Goal: Task Accomplishment & Management: Complete application form

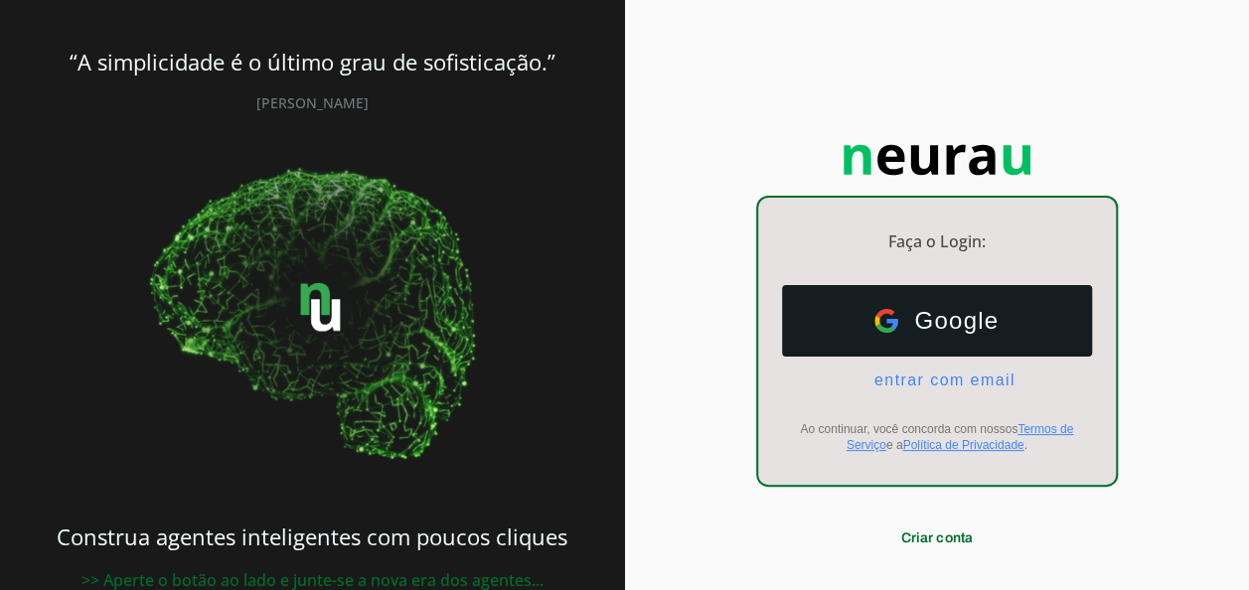
scroll to position [51, 0]
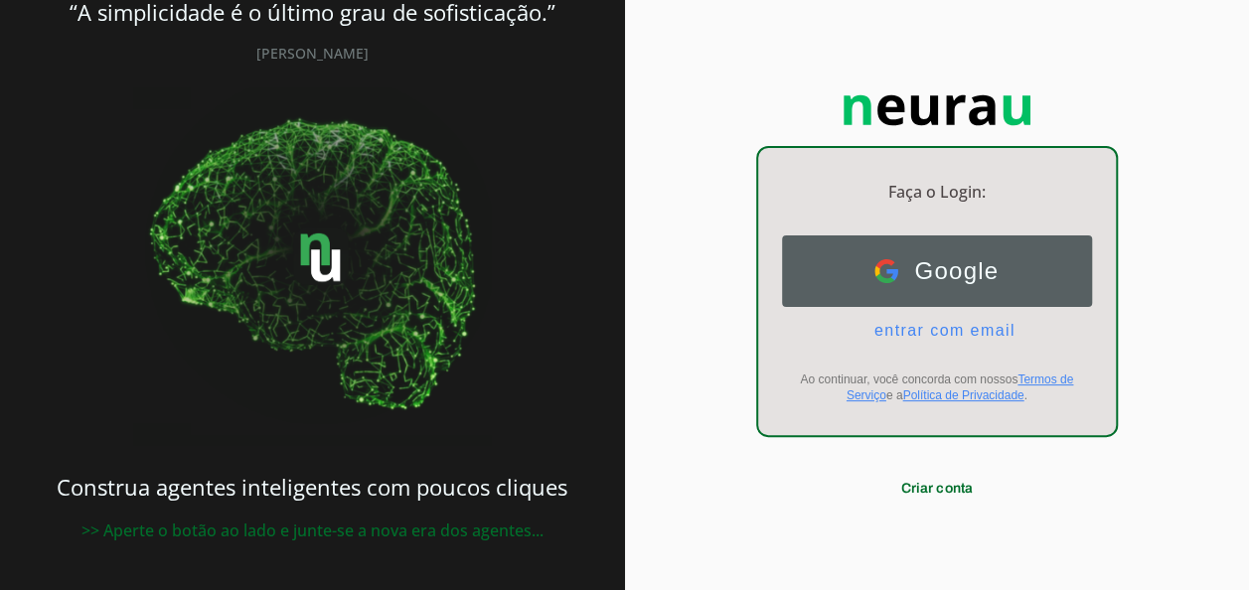
click at [942, 259] on span "Google" at bounding box center [948, 271] width 100 height 28
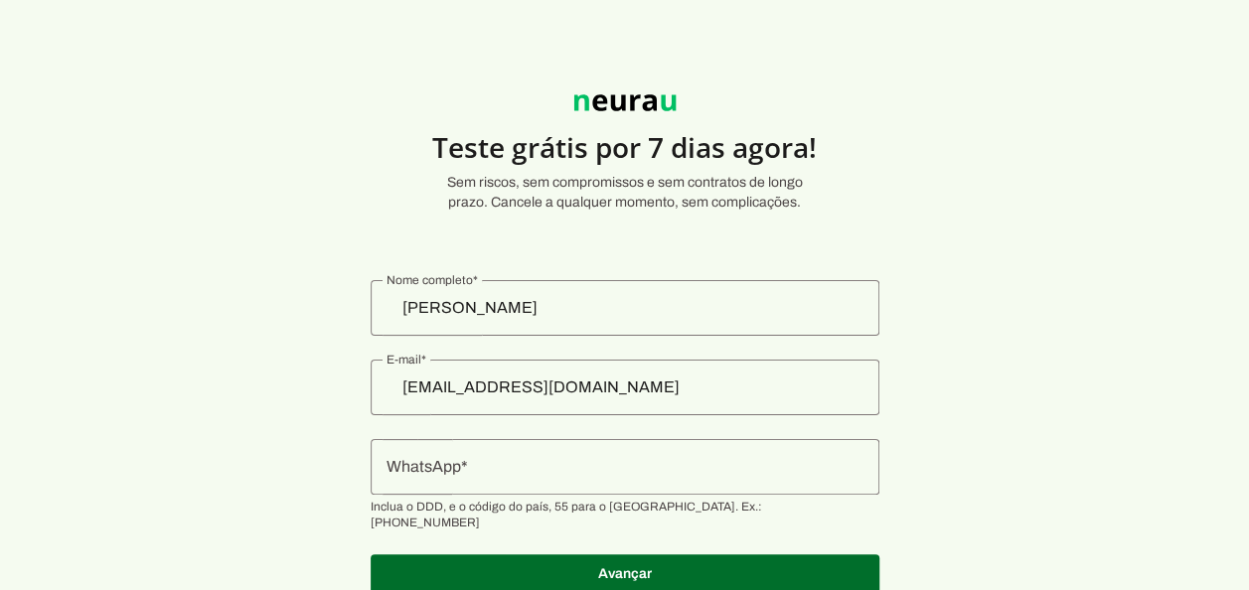
scroll to position [60, 0]
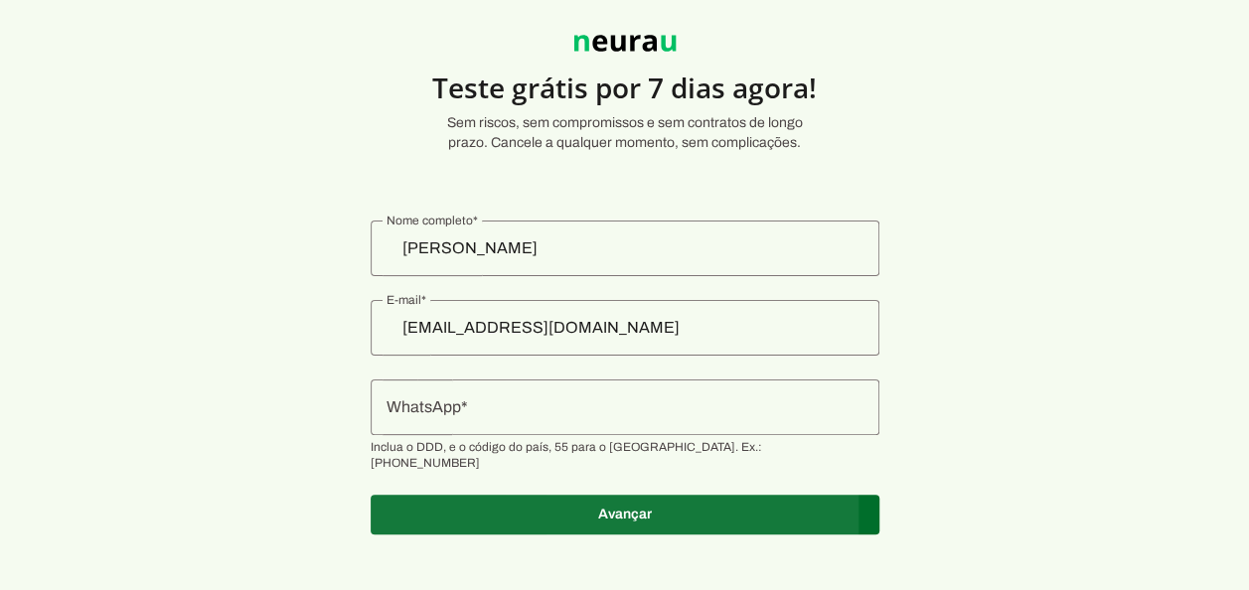
click at [629, 500] on span at bounding box center [625, 515] width 509 height 48
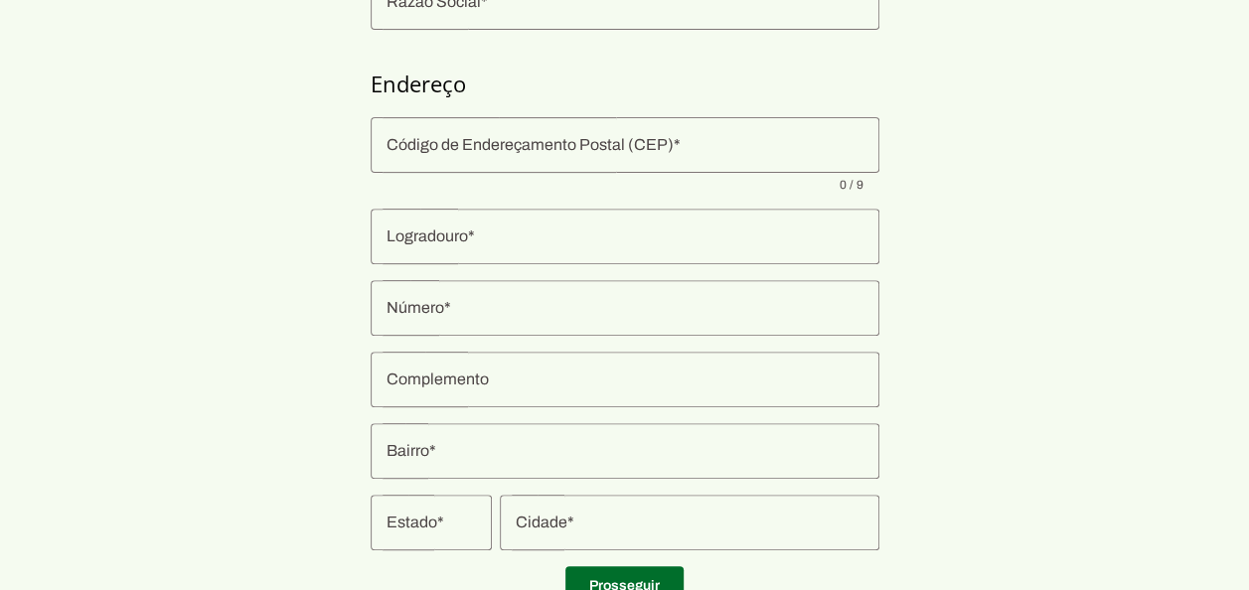
scroll to position [368, 0]
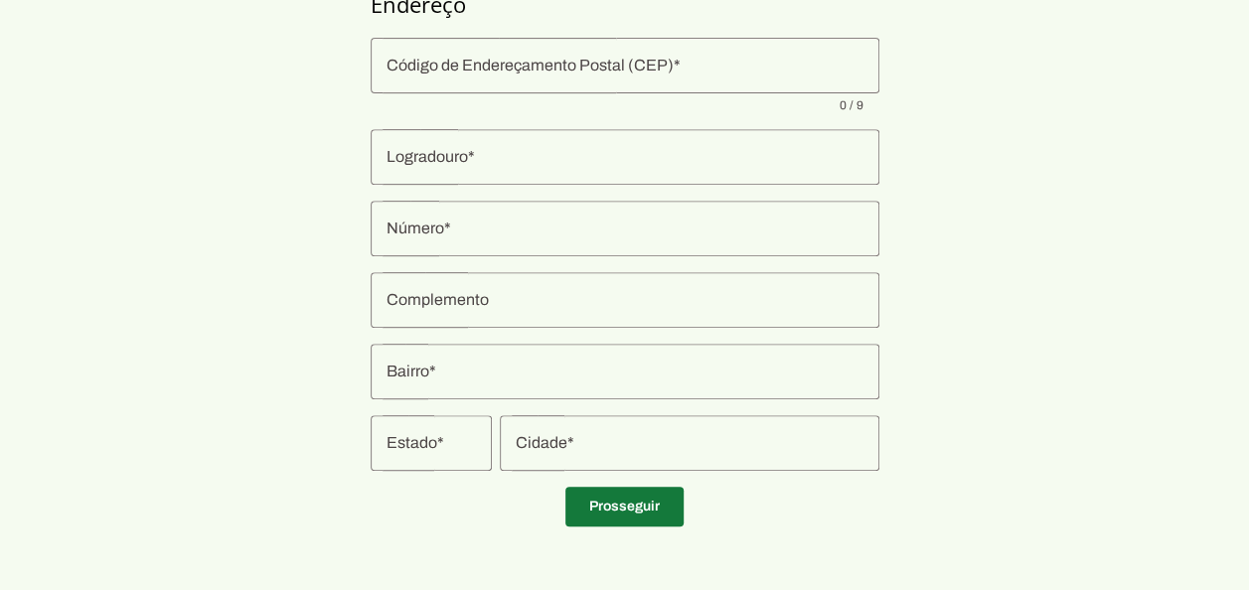
click at [596, 515] on span at bounding box center [624, 507] width 118 height 48
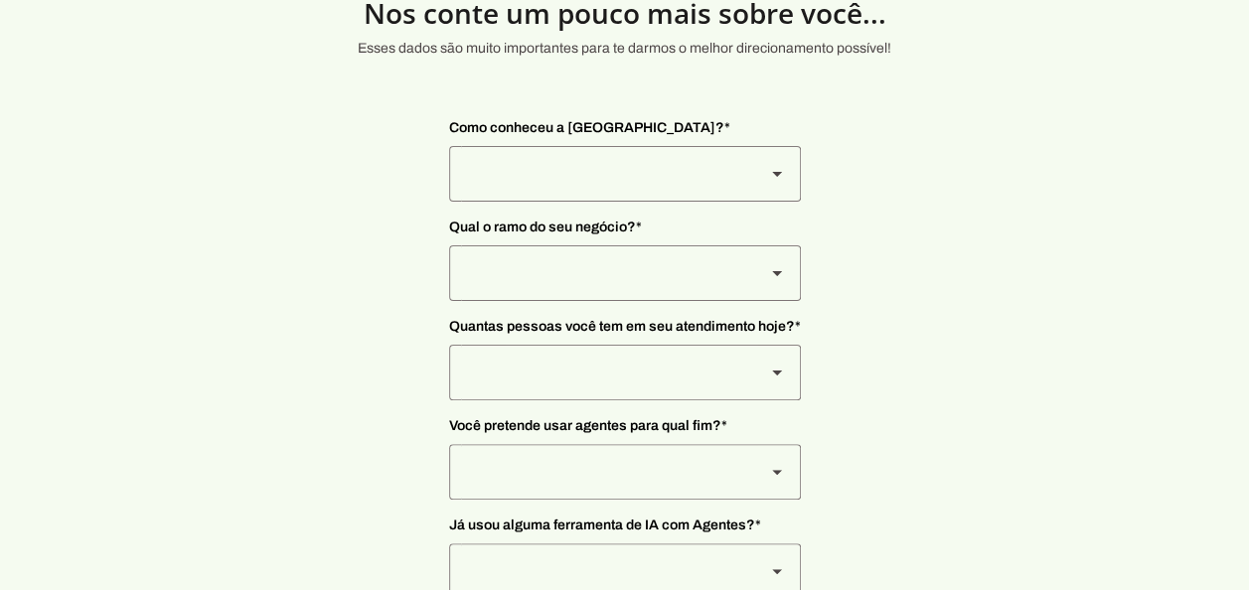
scroll to position [87, 0]
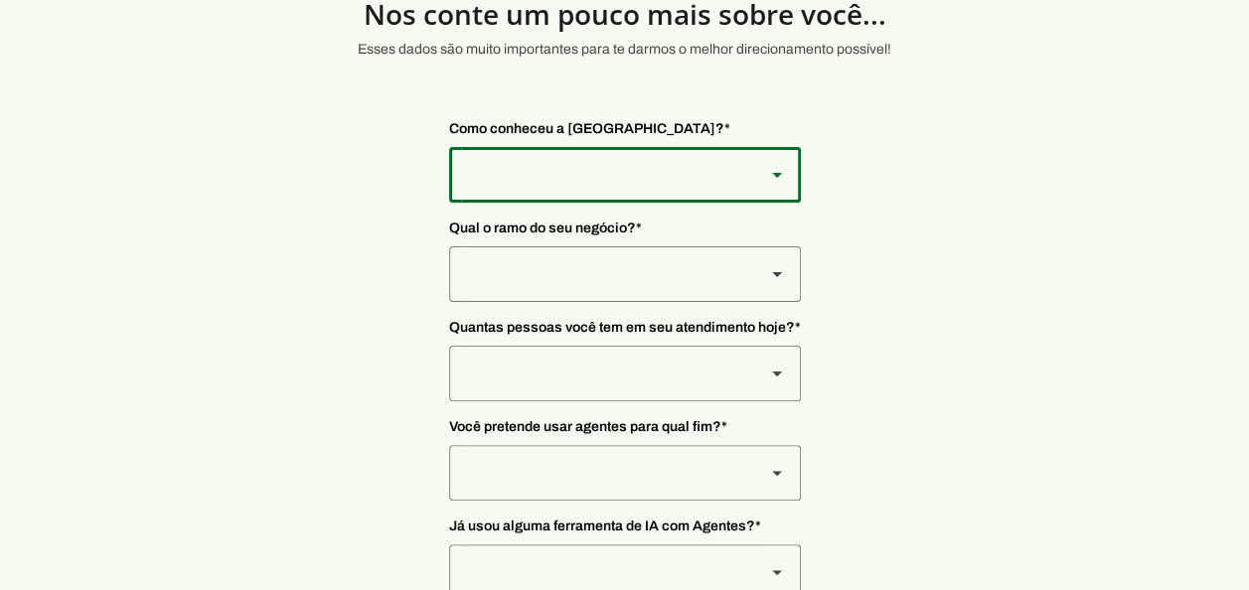
click at [614, 196] on div at bounding box center [599, 175] width 300 height 56
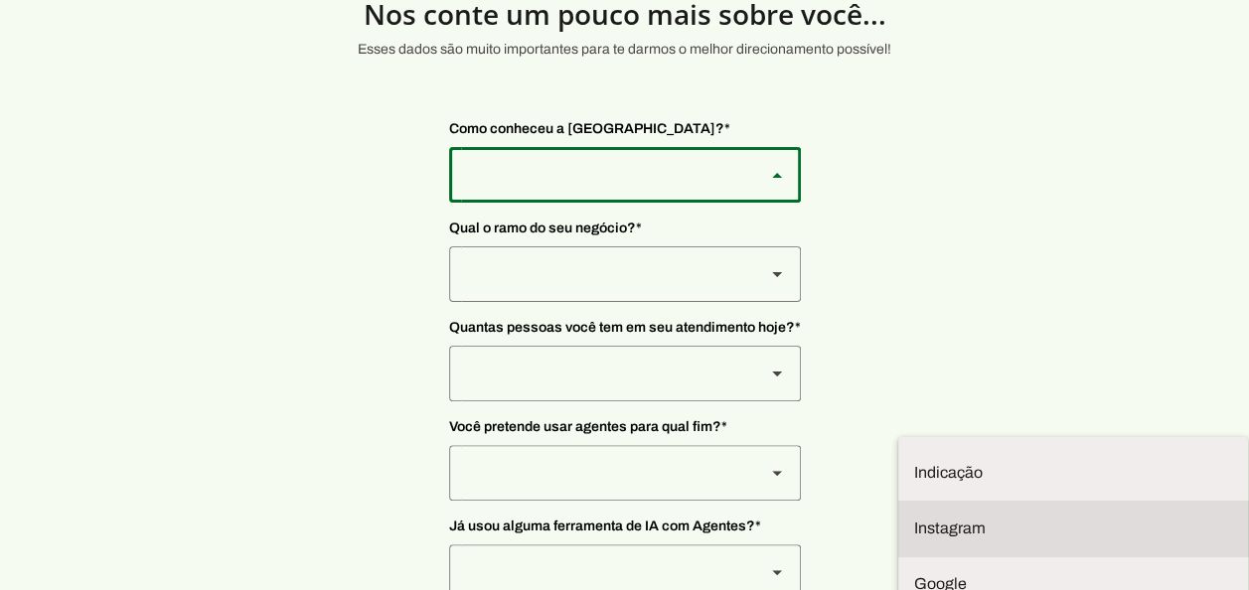
click at [0, 0] on slot "Instagram" at bounding box center [0, 0] width 0 height 0
type md-outlined-select "SqiumnrPQyqUQpijGxgf"
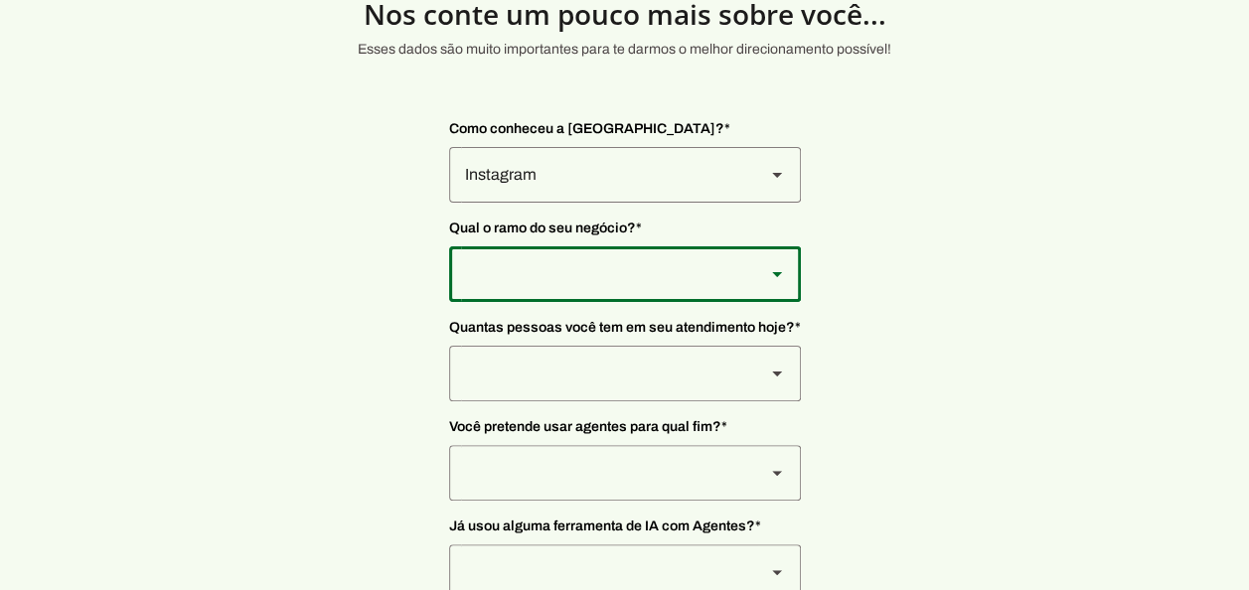
click at [544, 203] on div at bounding box center [599, 175] width 300 height 56
click at [0, 0] on slot "Tecnologia" at bounding box center [0, 0] width 0 height 0
type md-outlined-select "yMXRdQFYaeQlqGHqqohr"
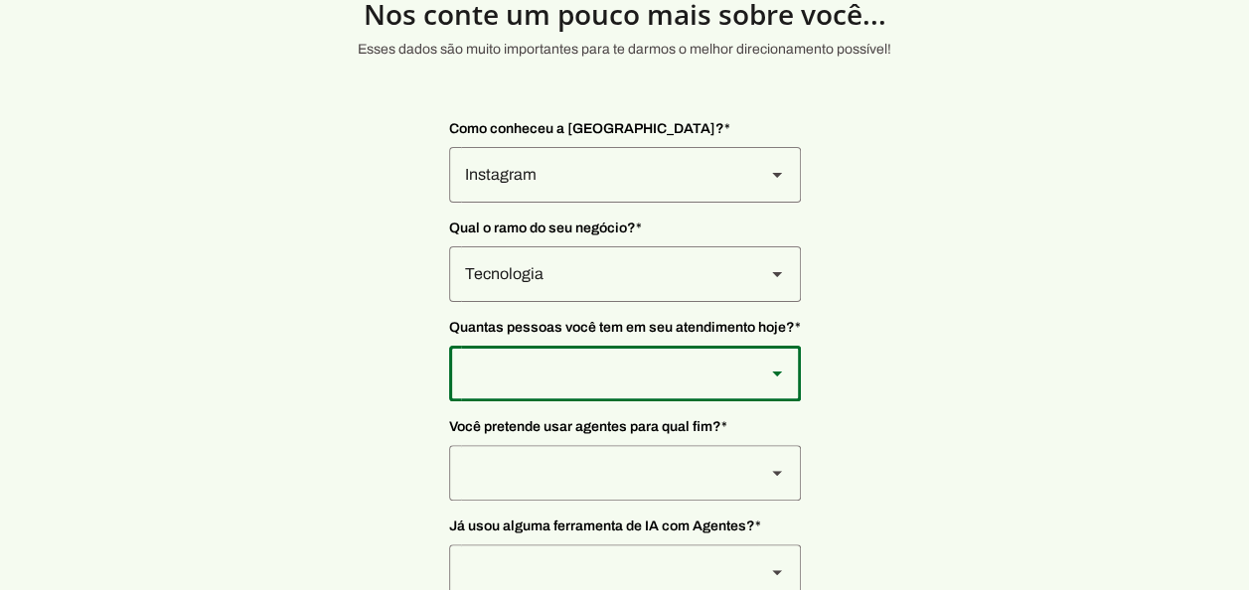
click at [520, 203] on div at bounding box center [599, 175] width 300 height 56
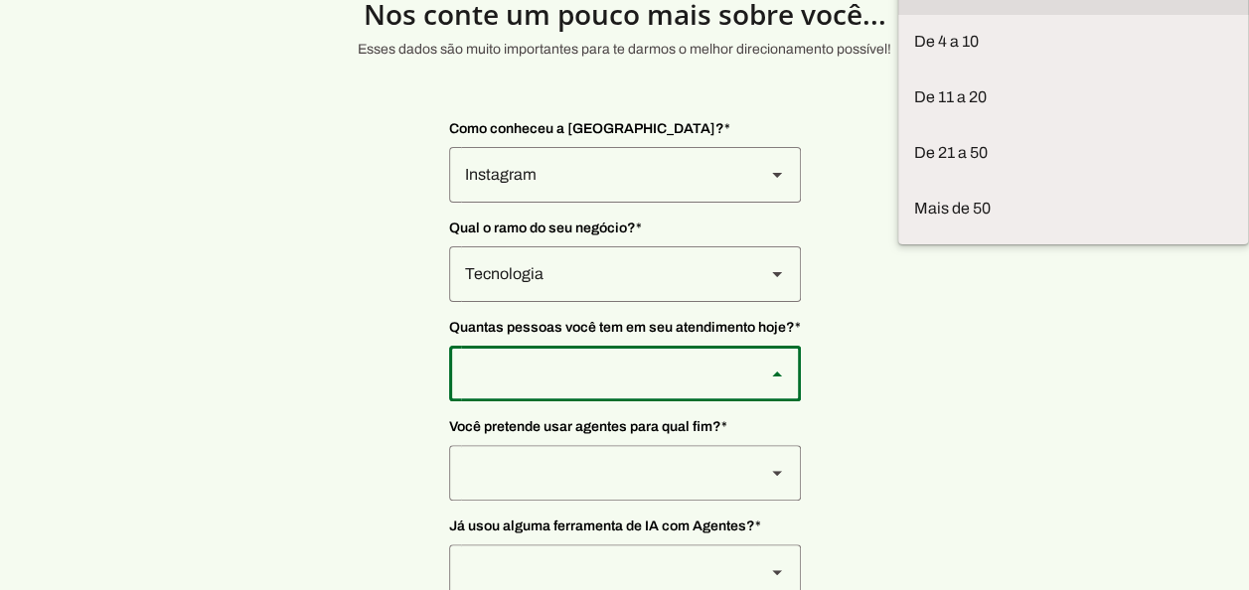
click at [0, 0] on slot at bounding box center [0, 0] width 0 height 0
type md-outlined-select "yHmeUixsC5IlBgFUkJwN"
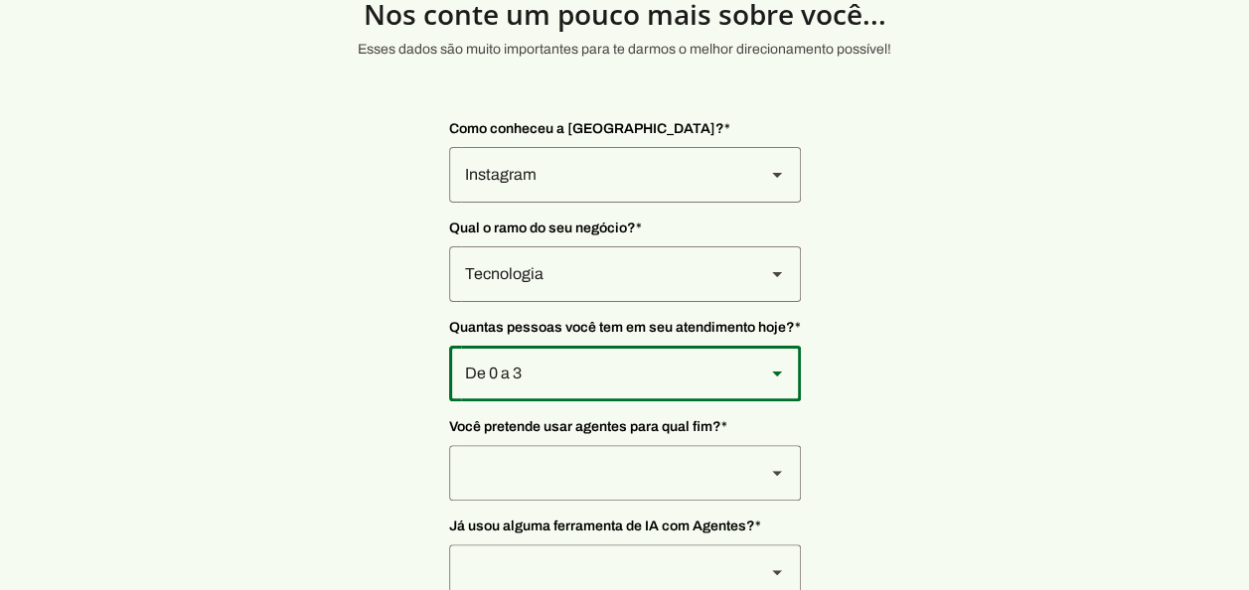
scroll to position [201, 0]
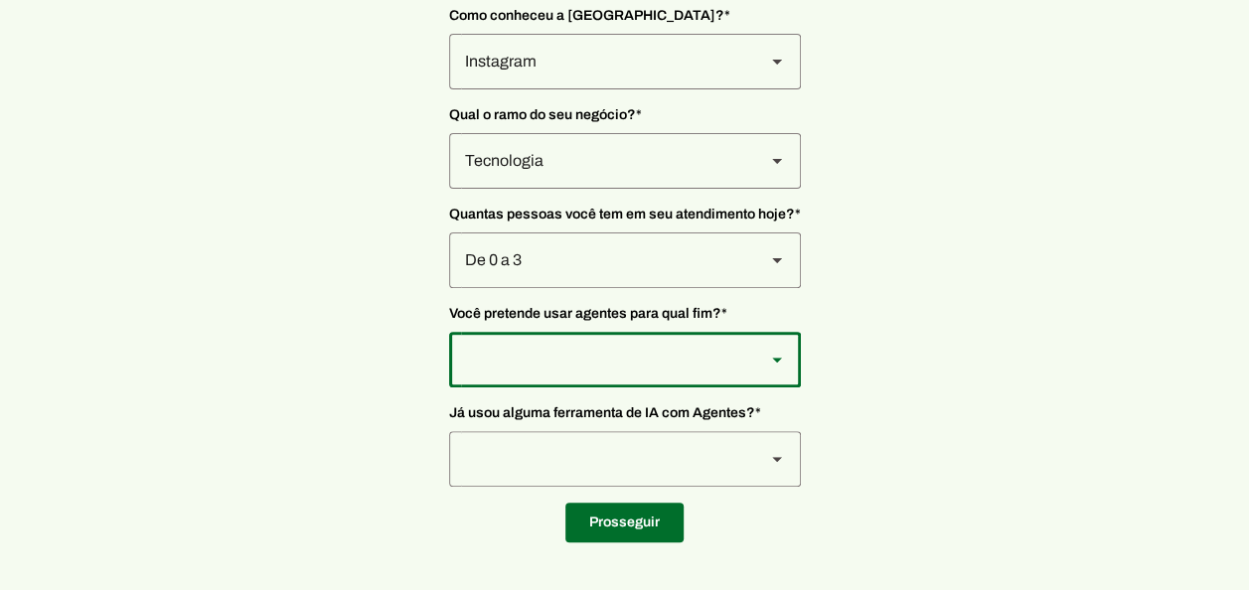
click at [526, 89] on div at bounding box center [599, 62] width 300 height 56
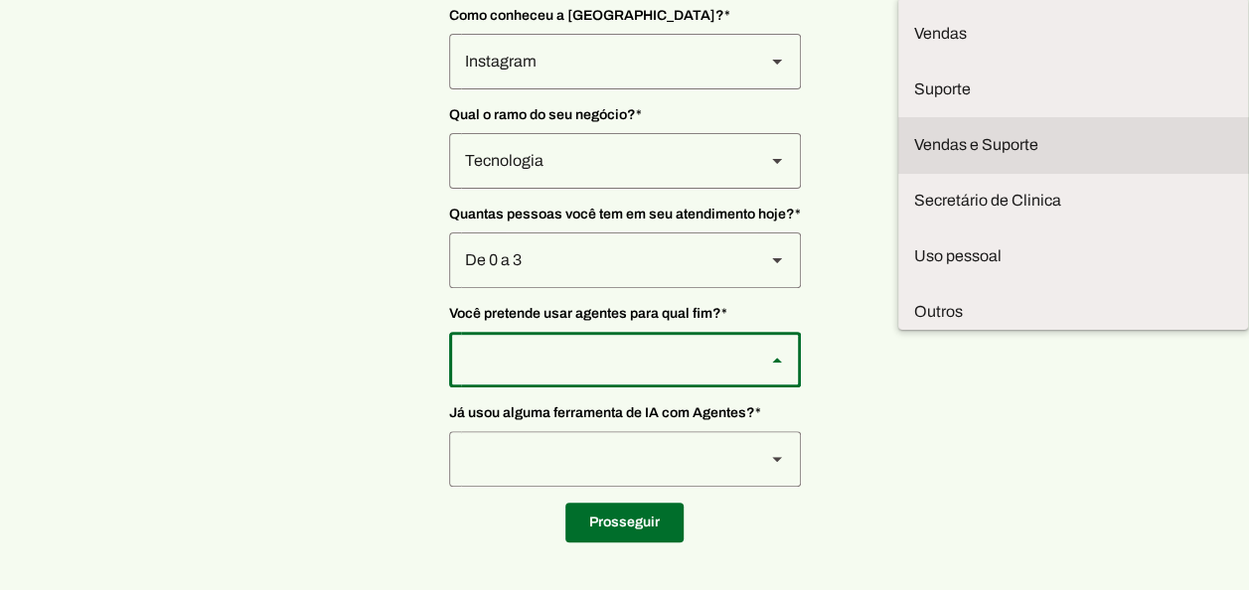
click at [0, 0] on slot "Vendas e Suporte" at bounding box center [0, 0] width 0 height 0
type md-outlined-select "LGV6UAW7vmmJy71KmeMz"
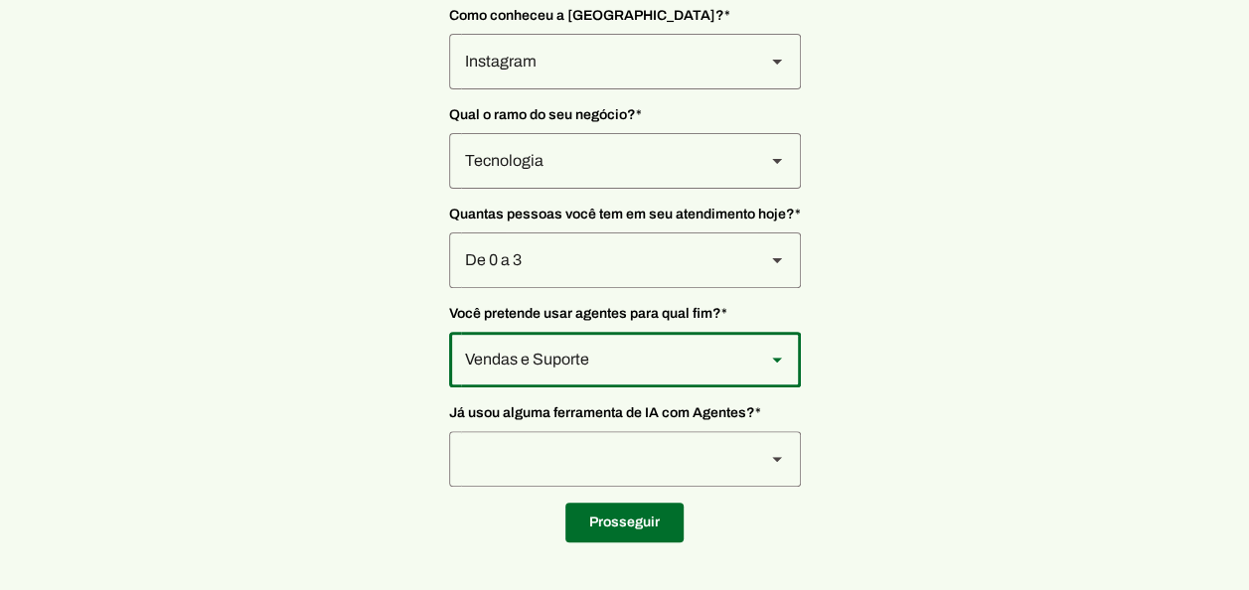
click at [507, 89] on div at bounding box center [599, 62] width 300 height 56
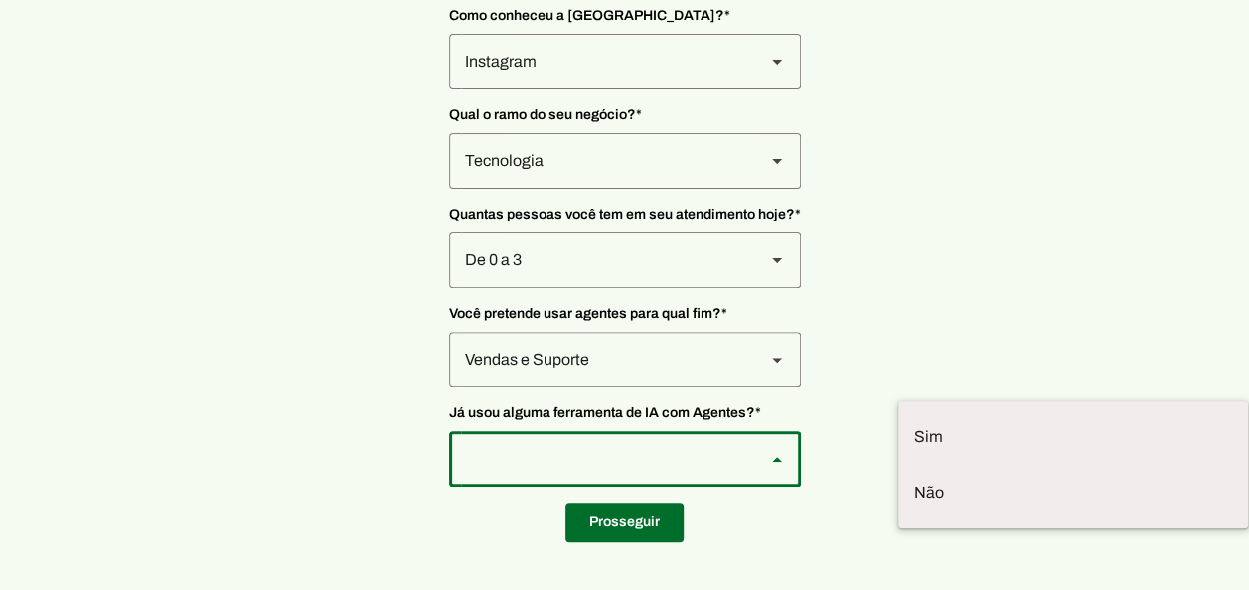
click at [350, 409] on section "Nos conte um pouco mais sobre você... Esses dados são muito importantes para te…" at bounding box center [624, 194] width 1249 height 695
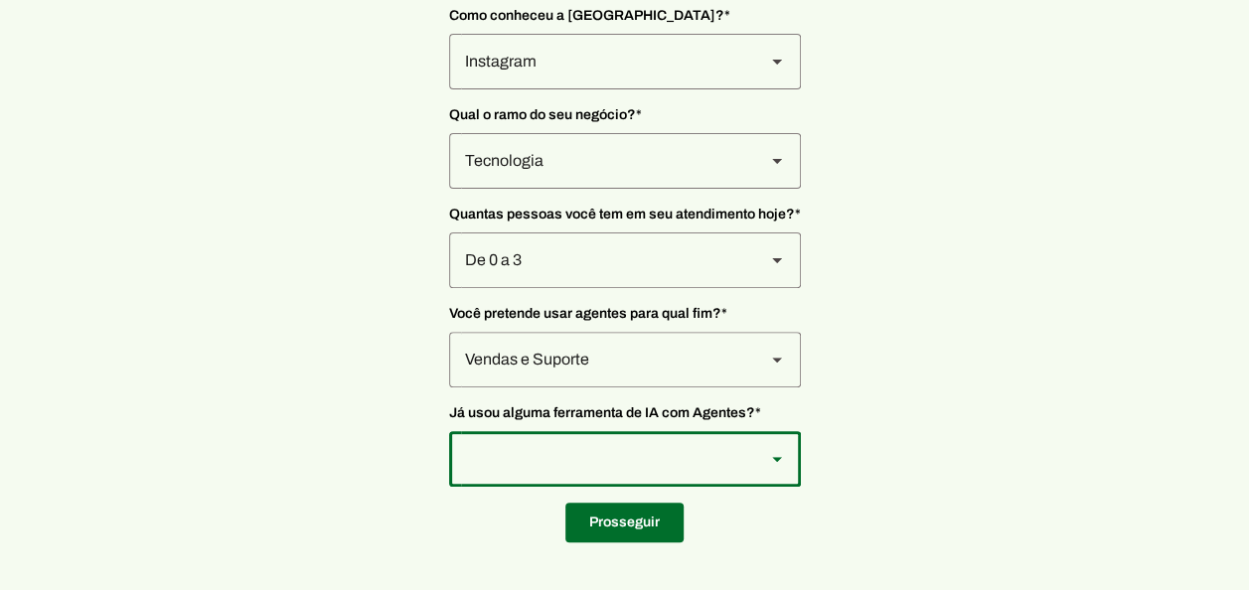
click at [515, 89] on div at bounding box center [599, 62] width 300 height 56
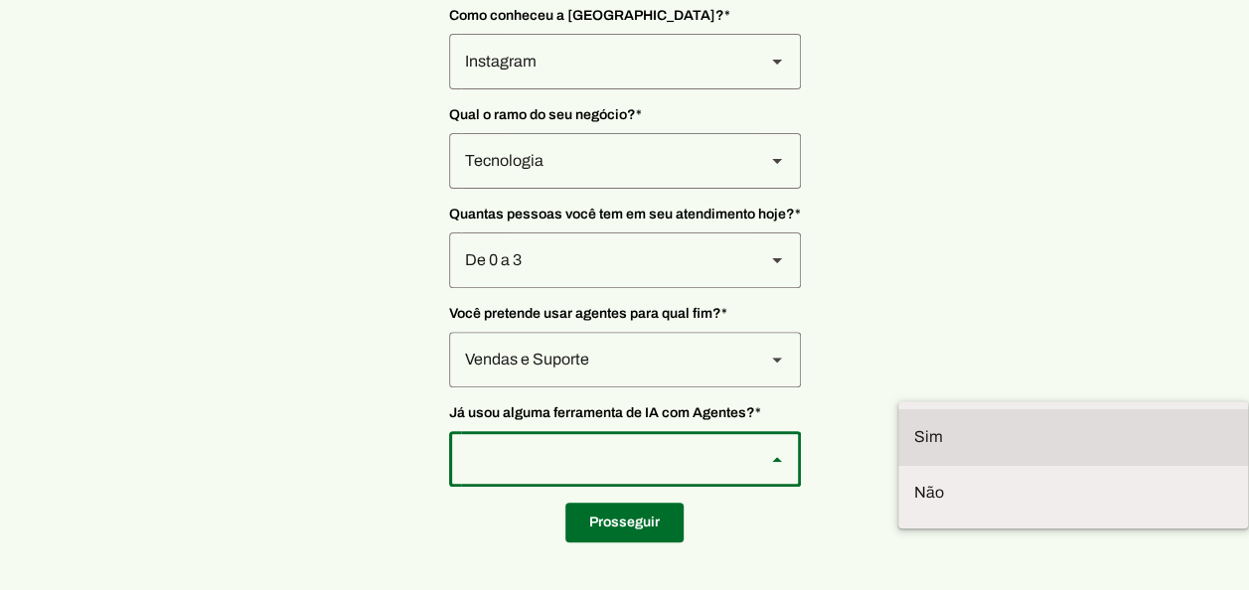
click at [0, 0] on md-item "Sim" at bounding box center [0, 0] width 0 height 0
type md-outlined-select "VW4vzTVOoC6mj29ueI2H"
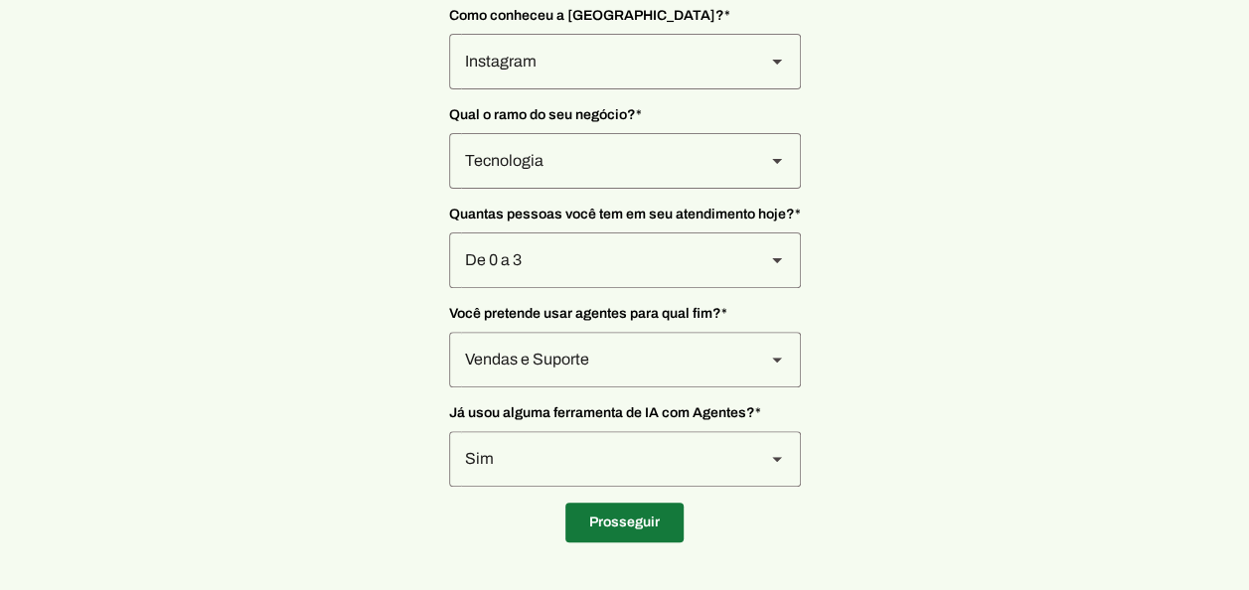
click at [599, 516] on span at bounding box center [624, 523] width 118 height 48
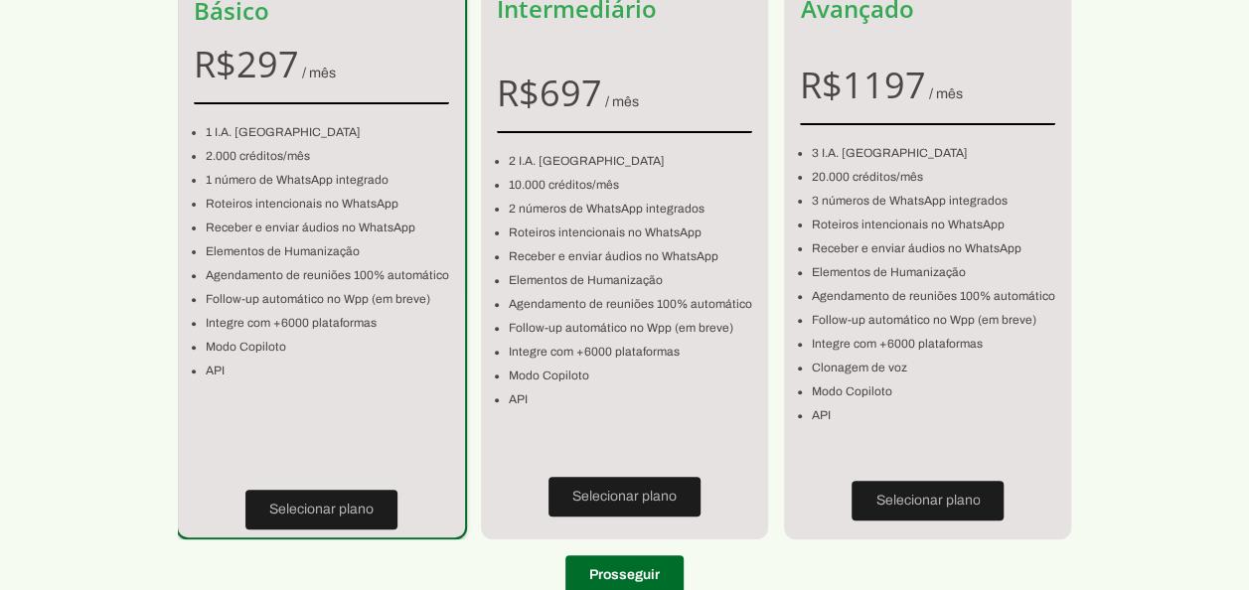
scroll to position [282, 0]
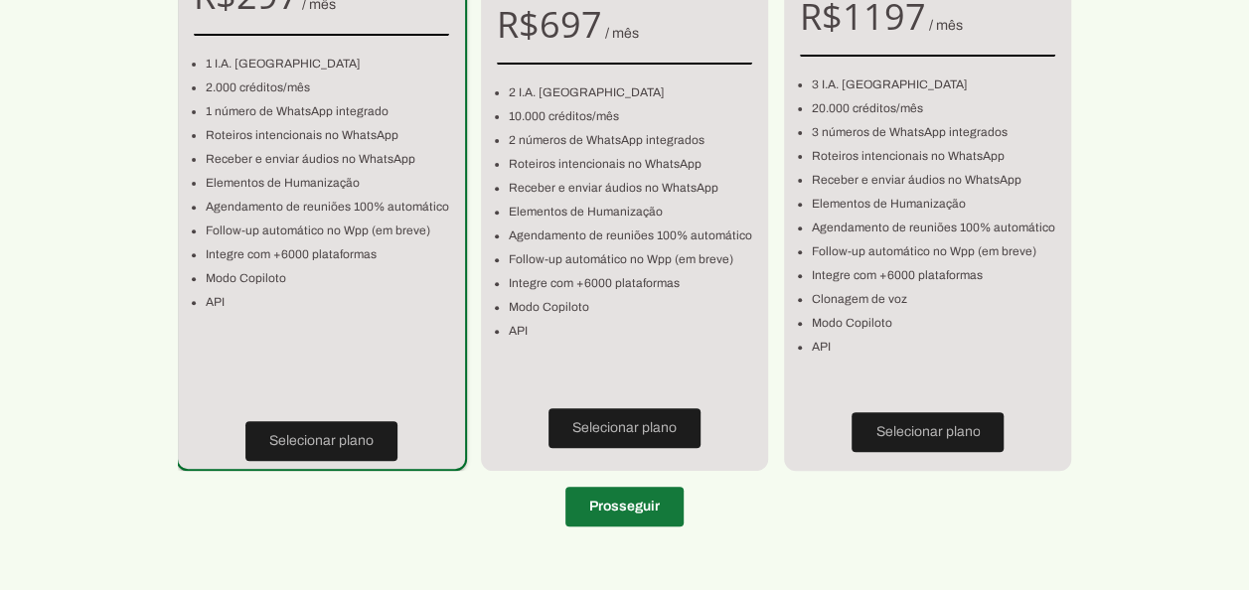
click at [638, 486] on span at bounding box center [624, 507] width 118 height 48
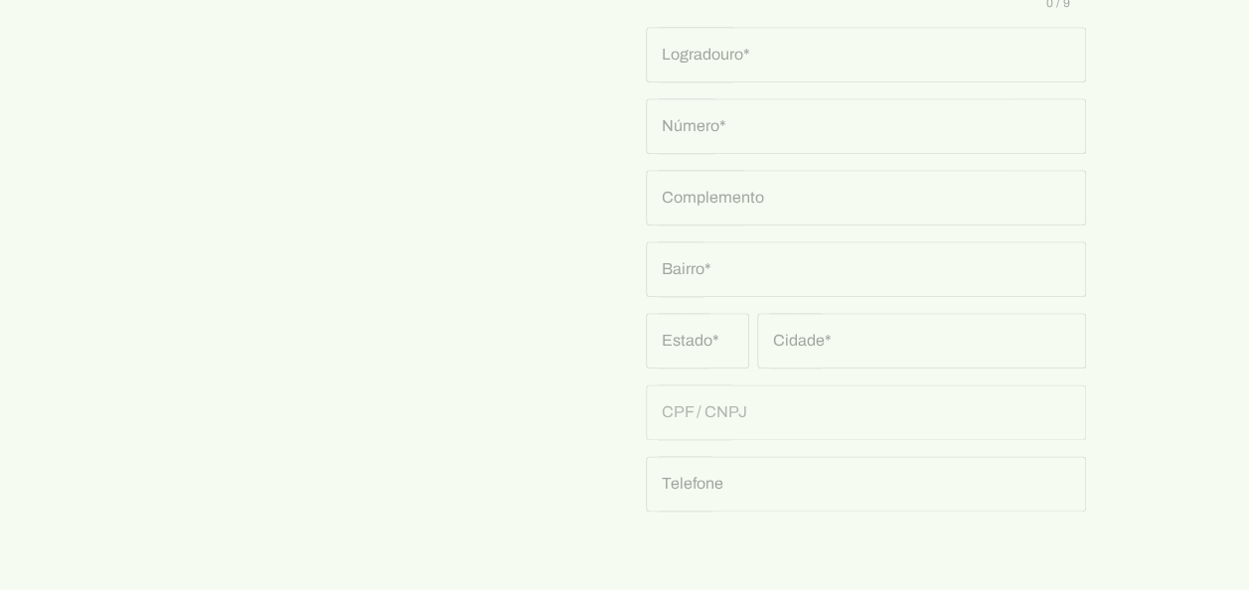
scroll to position [1136, 0]
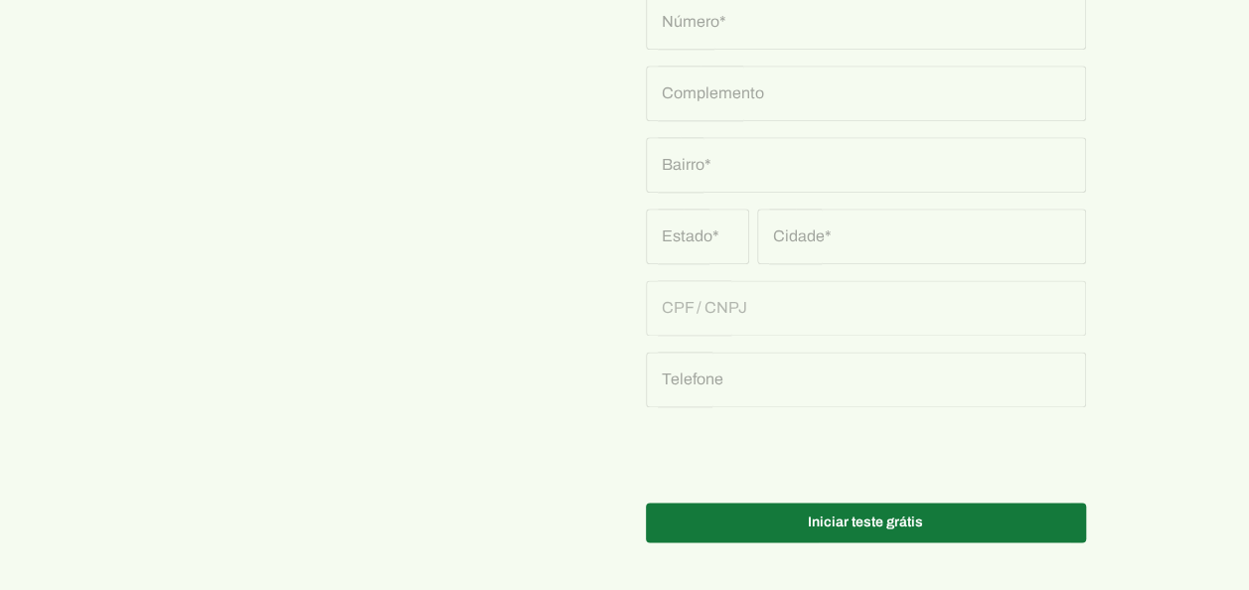
click at [813, 524] on span at bounding box center [866, 523] width 440 height 48
